Goal: Navigation & Orientation: Find specific page/section

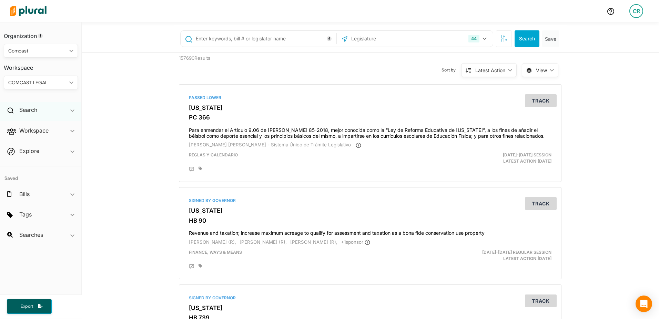
click at [45, 109] on div "Search ic_keyboard_arrow_down" at bounding box center [40, 111] width 81 height 19
click at [29, 127] on h4 "Bills" at bounding box center [43, 125] width 64 height 7
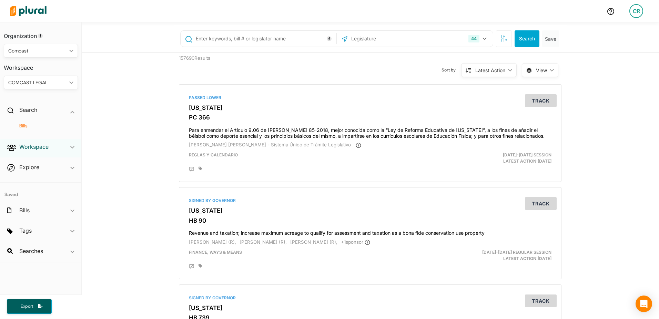
click at [36, 147] on h2 "Workspace" at bounding box center [33, 147] width 29 height 8
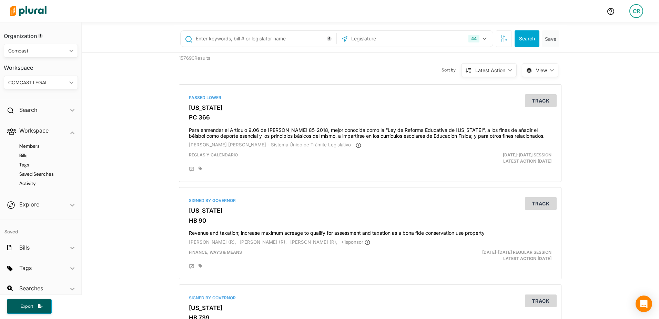
click at [29, 154] on h4 "Bills" at bounding box center [43, 155] width 64 height 7
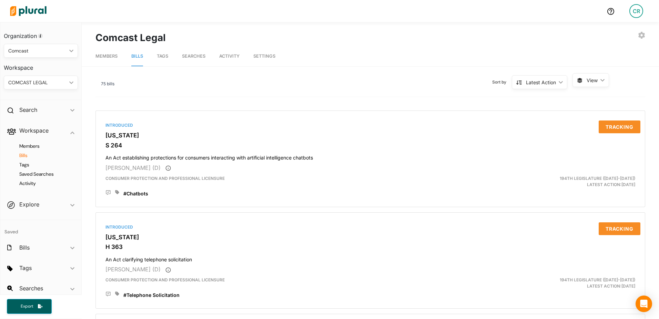
click at [602, 83] on span "View ic_keyboard_arrow_down" at bounding box center [591, 80] width 37 height 14
click at [602, 81] on span "View ic_keyboard_arrow_down" at bounding box center [591, 80] width 37 height 14
